Goal: Transaction & Acquisition: Purchase product/service

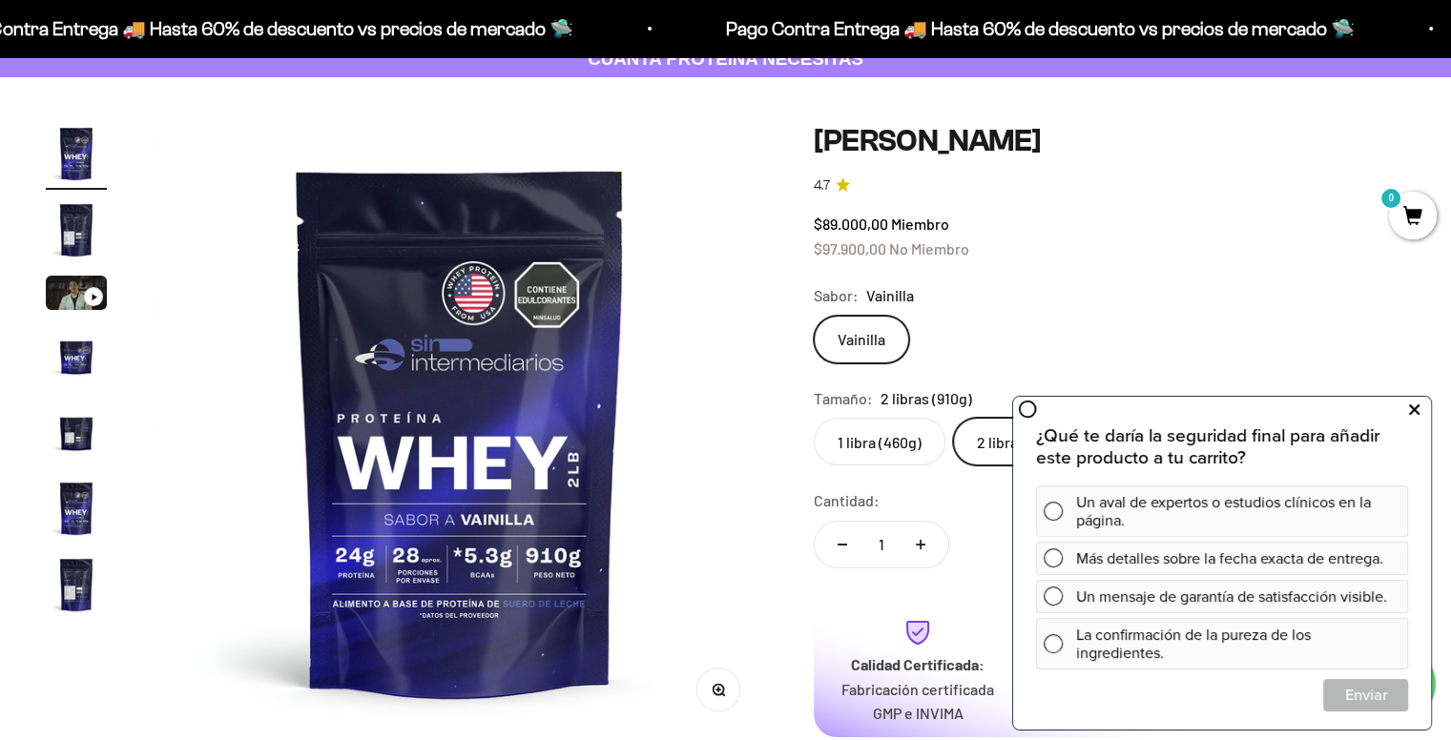
click at [1413, 417] on icon at bounding box center [1414, 410] width 10 height 25
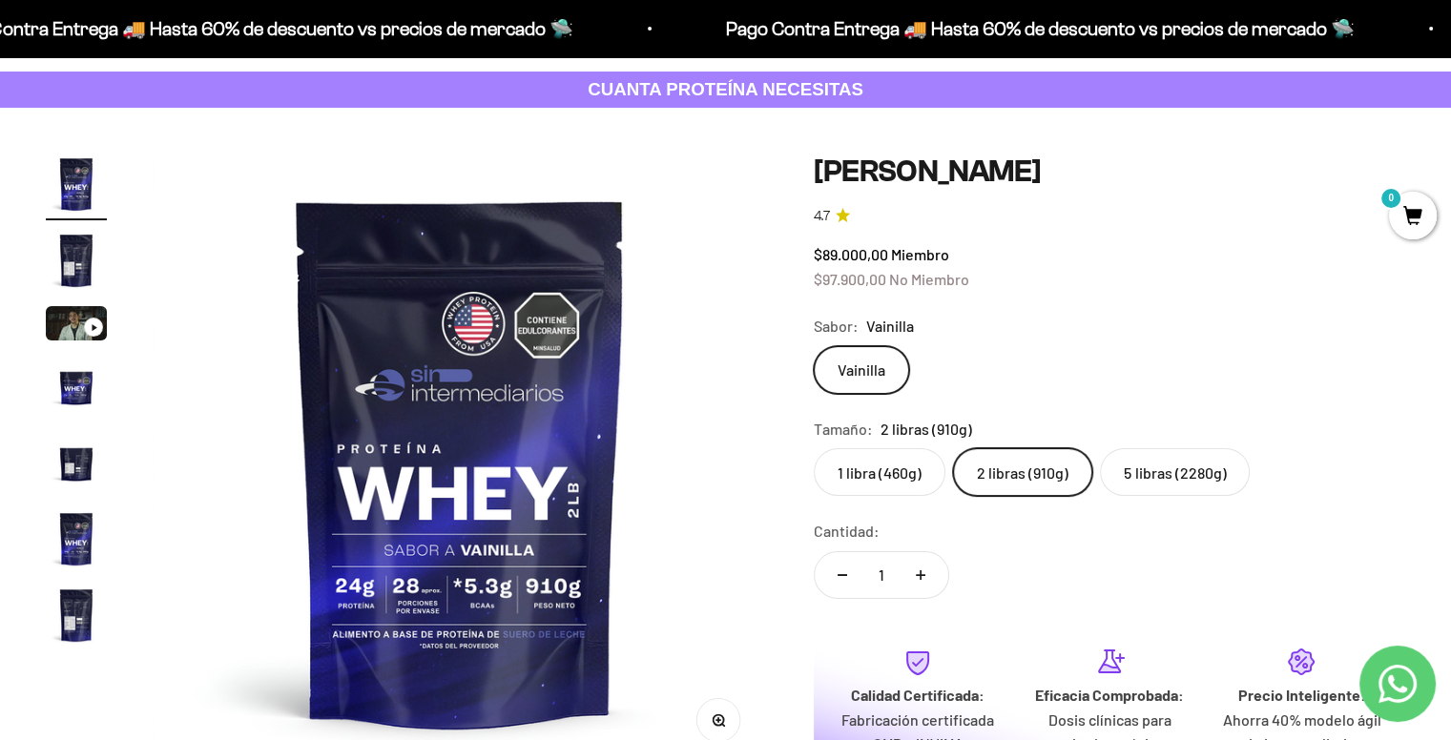
scroll to position [93, 0]
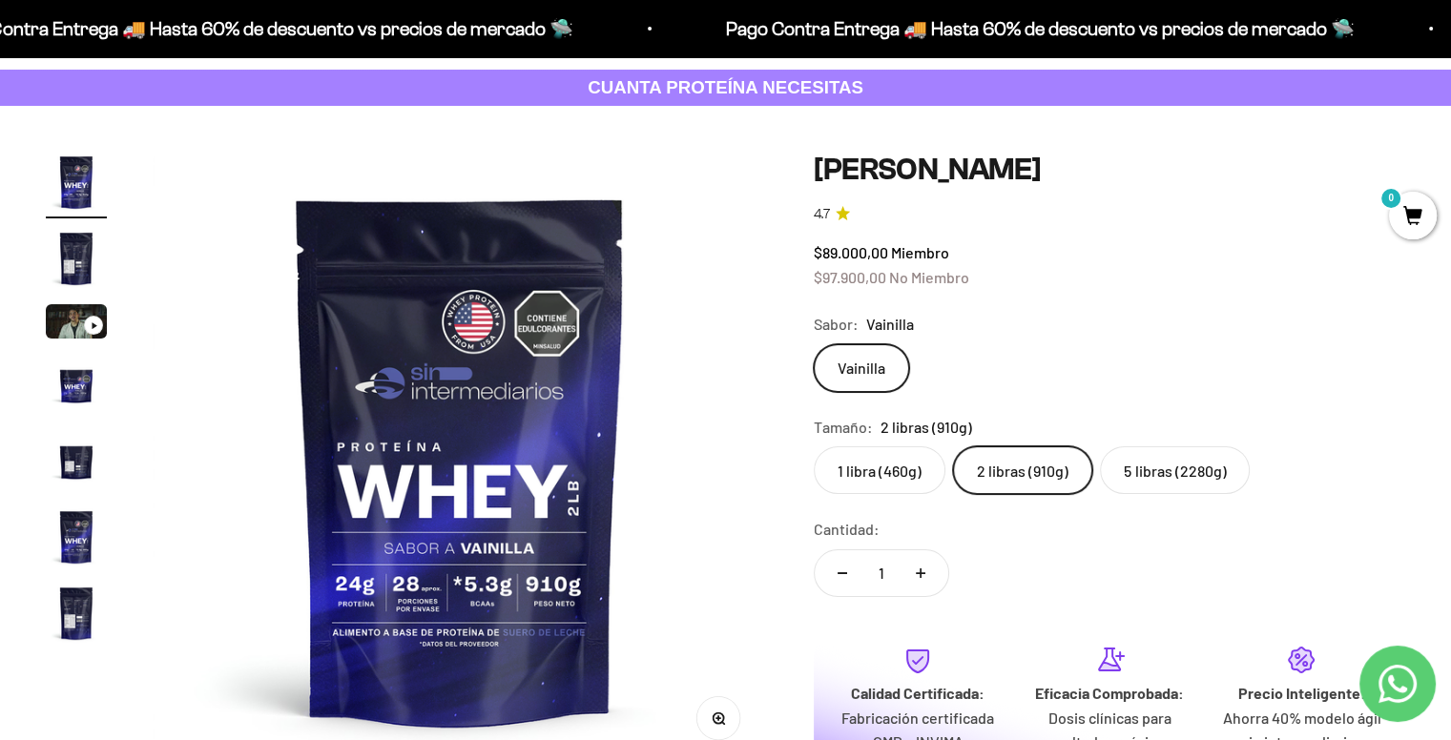
click at [1155, 470] on label "5 libras (2280g)" at bounding box center [1175, 470] width 150 height 48
click at [814, 446] on input "5 libras (2280g)" at bounding box center [813, 445] width 1 height 1
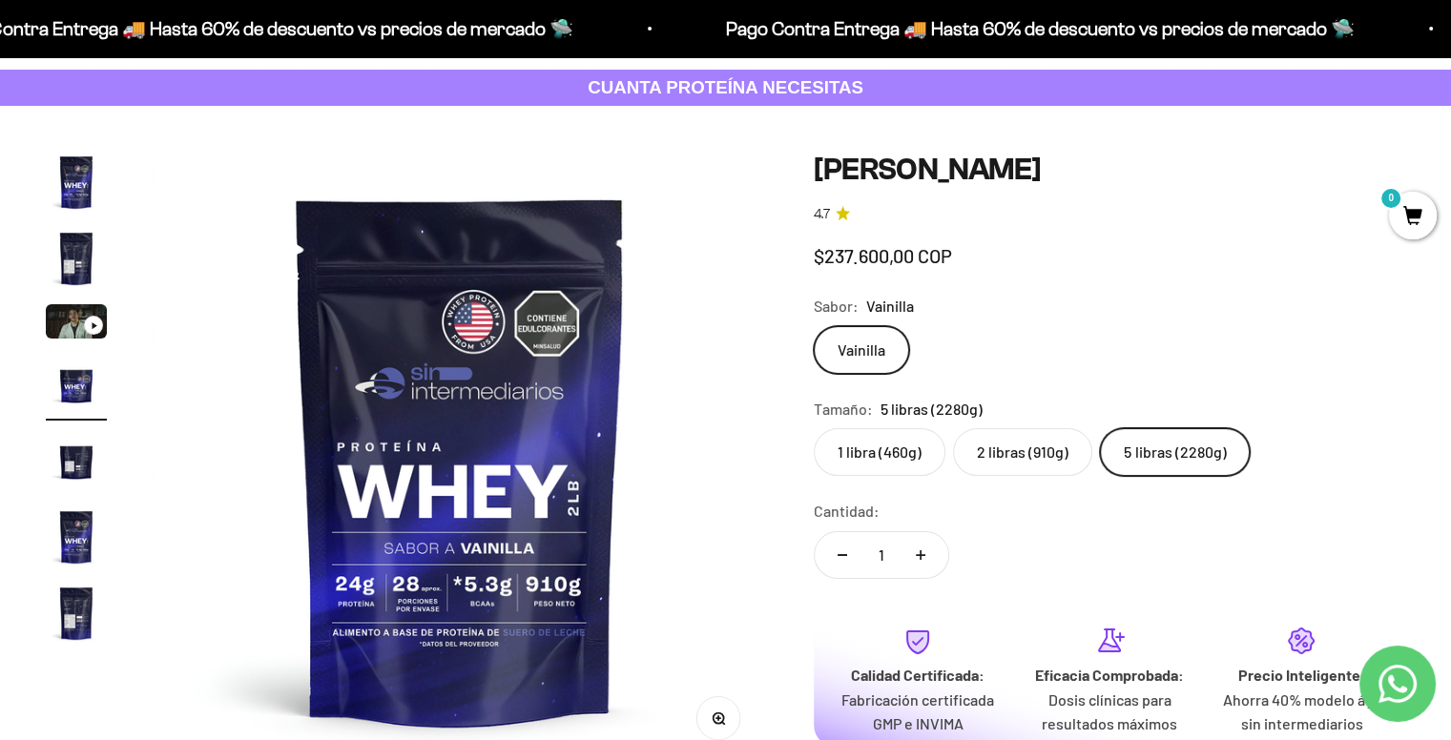
scroll to position [0, 1915]
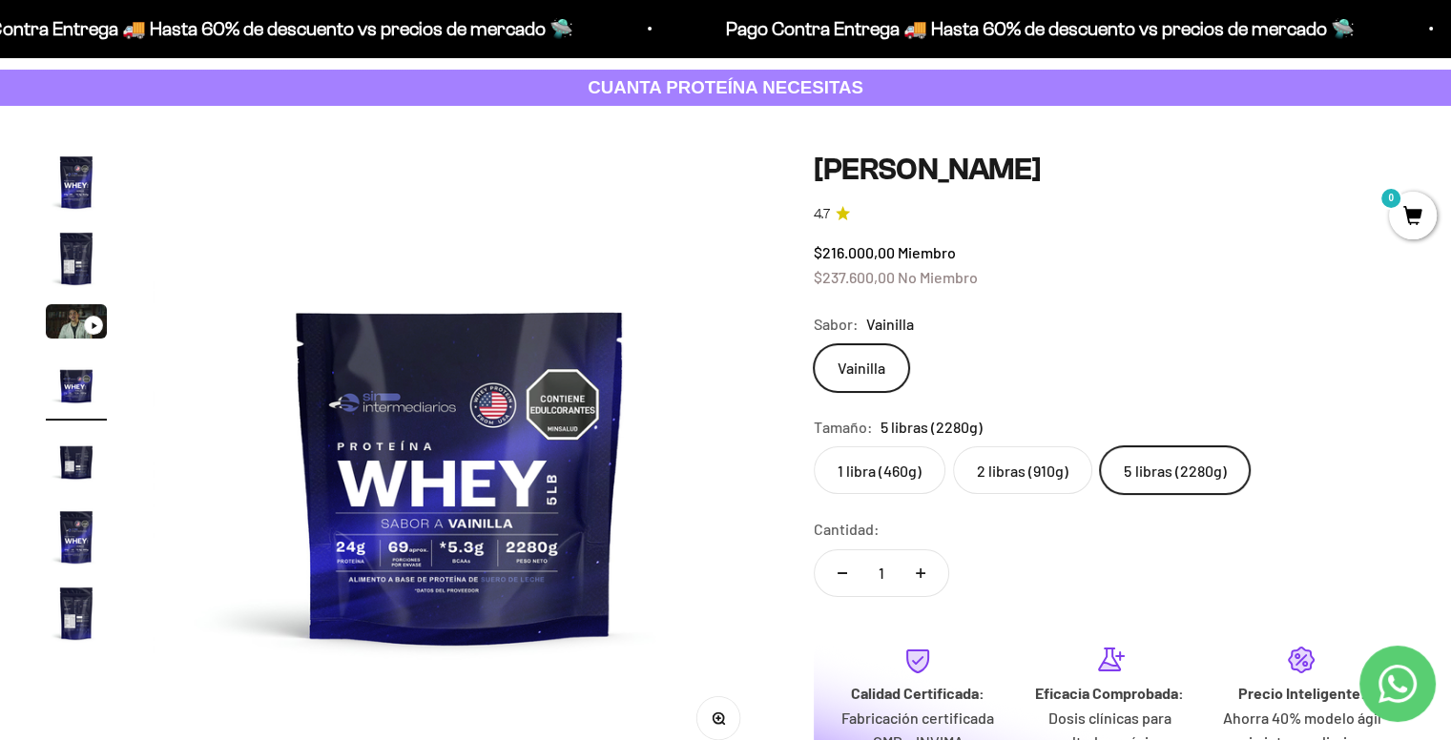
click at [398, 557] on img at bounding box center [460, 459] width 615 height 615
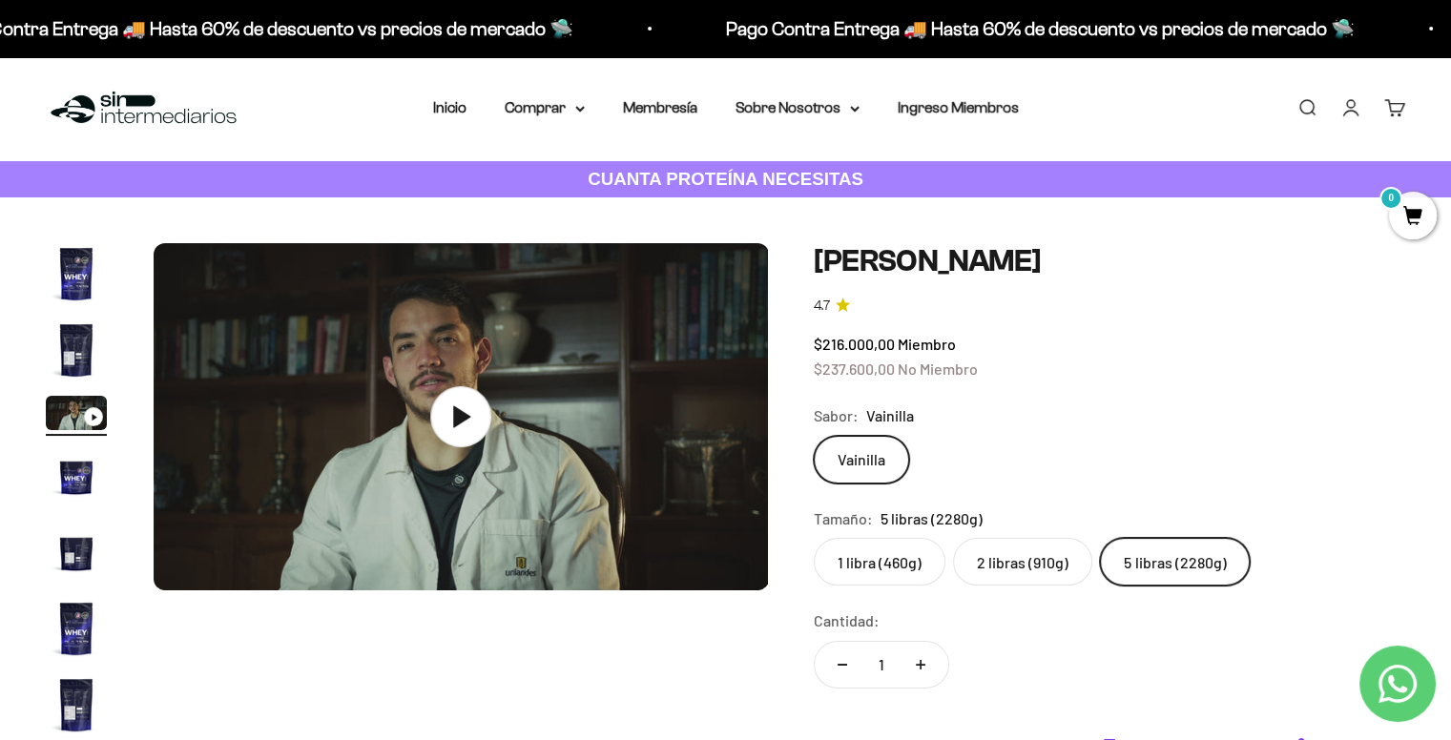
scroll to position [0, 0]
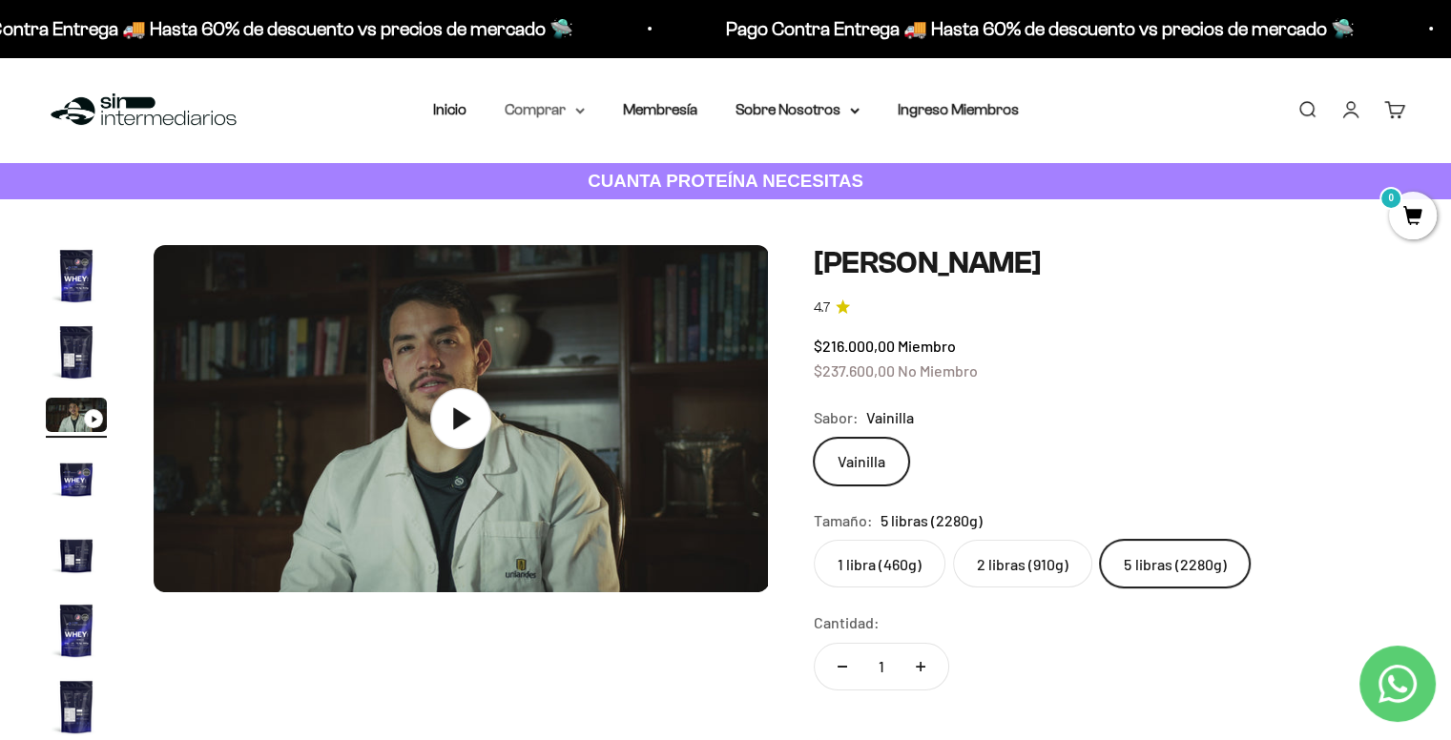
click at [562, 106] on summary "Comprar" at bounding box center [545, 109] width 80 height 25
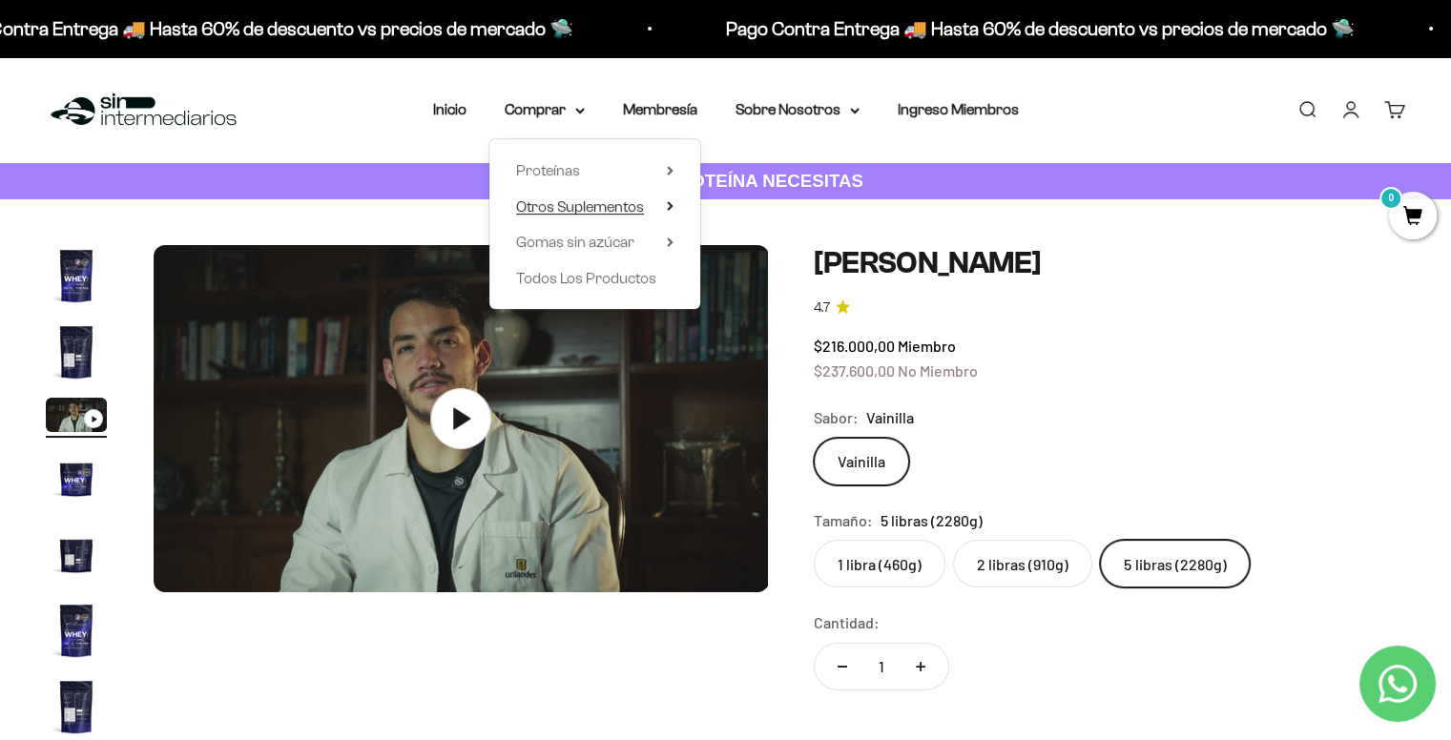
click at [649, 200] on summary "Otros Suplementos" at bounding box center [594, 207] width 157 height 25
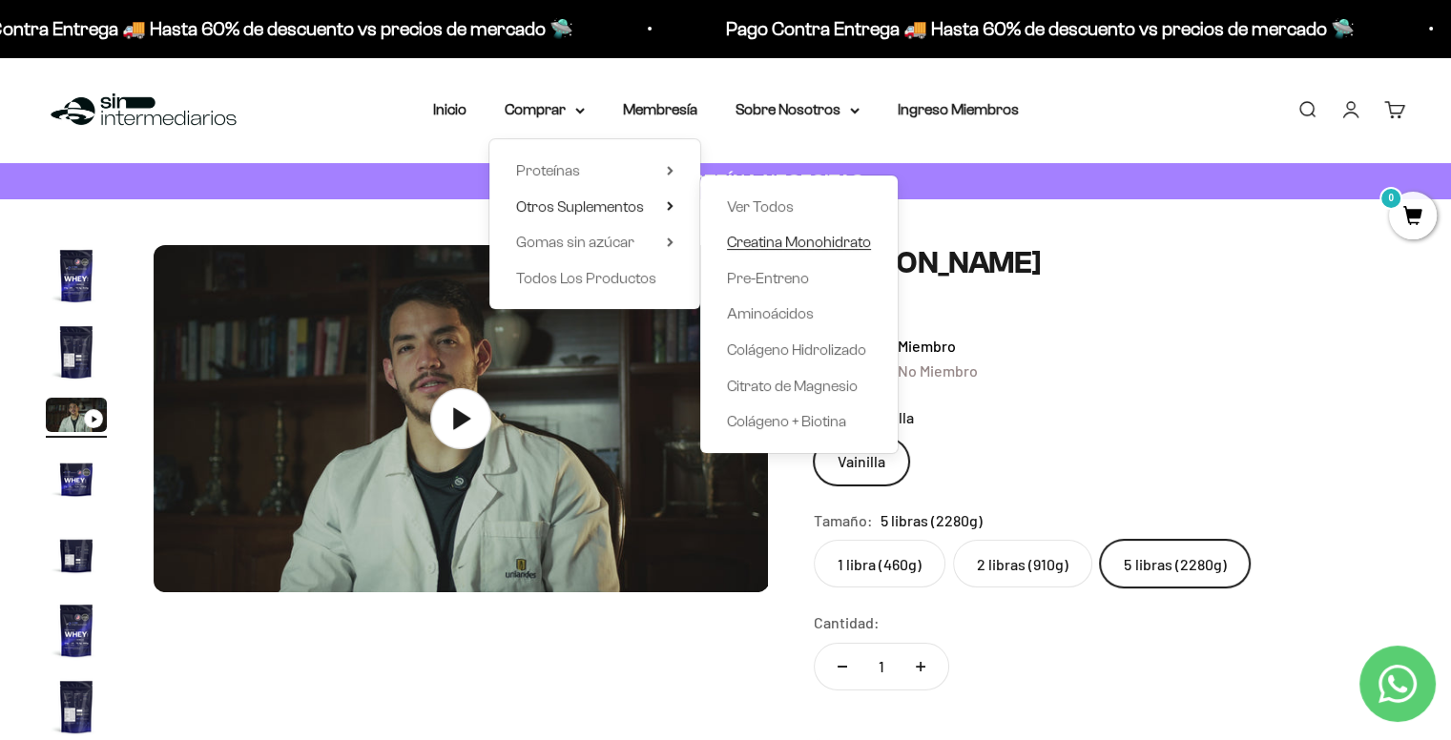
click at [782, 245] on span "Creatina Monohidrato" at bounding box center [799, 242] width 144 height 16
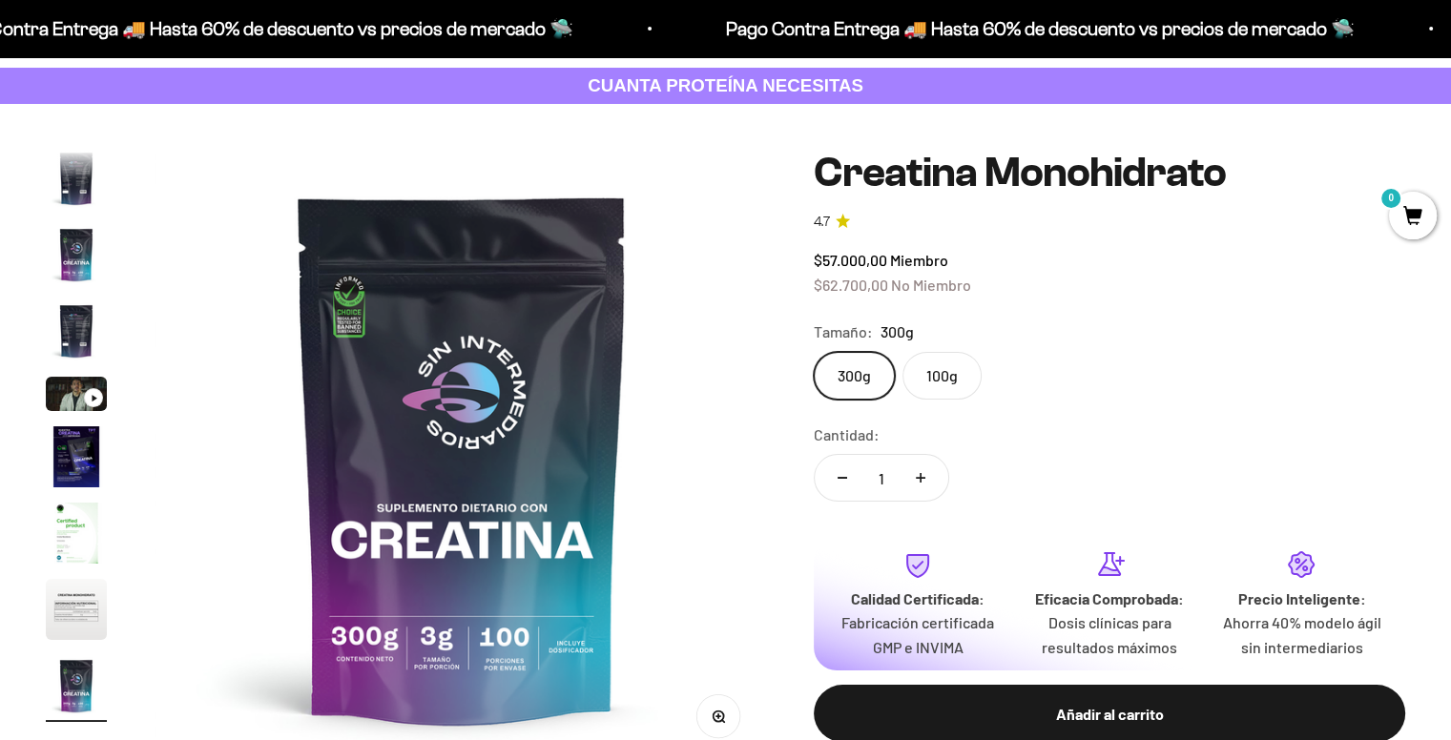
scroll to position [0, 5106]
